Goal: Find specific page/section: Find specific page/section

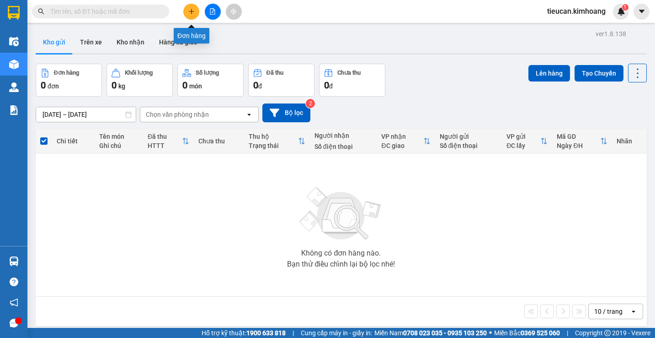
click at [188, 11] on icon "plus" at bounding box center [191, 11] width 6 height 6
click at [94, 11] on input "text" at bounding box center [104, 11] width 108 height 10
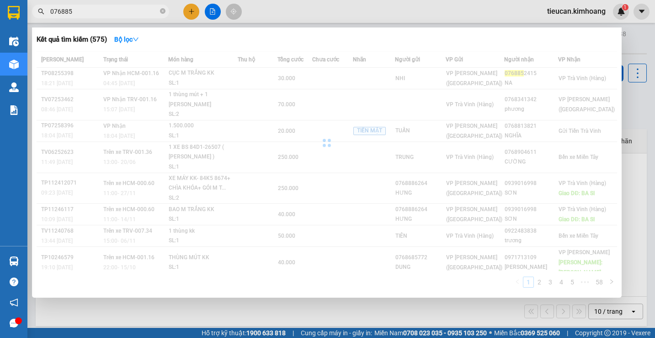
type input "0768852"
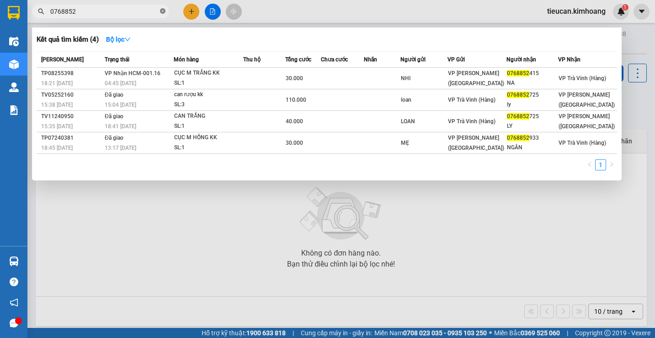
click at [164, 12] on icon "close-circle" at bounding box center [162, 10] width 5 height 5
click at [164, 12] on span at bounding box center [162, 11] width 5 height 10
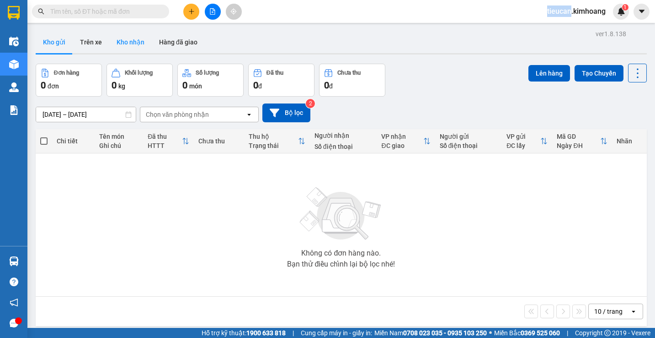
click at [130, 43] on button "Kho nhận" at bounding box center [130, 42] width 43 height 22
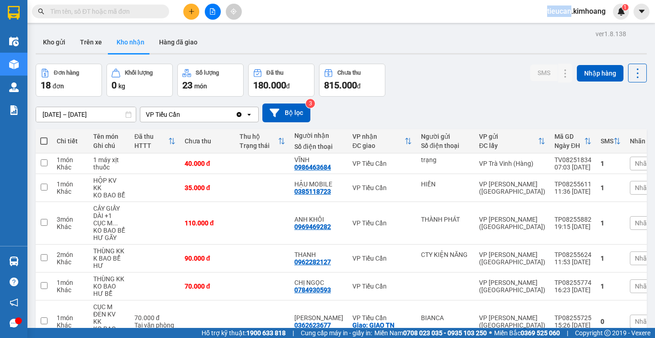
scroll to position [46, 0]
